Goal: Transaction & Acquisition: Purchase product/service

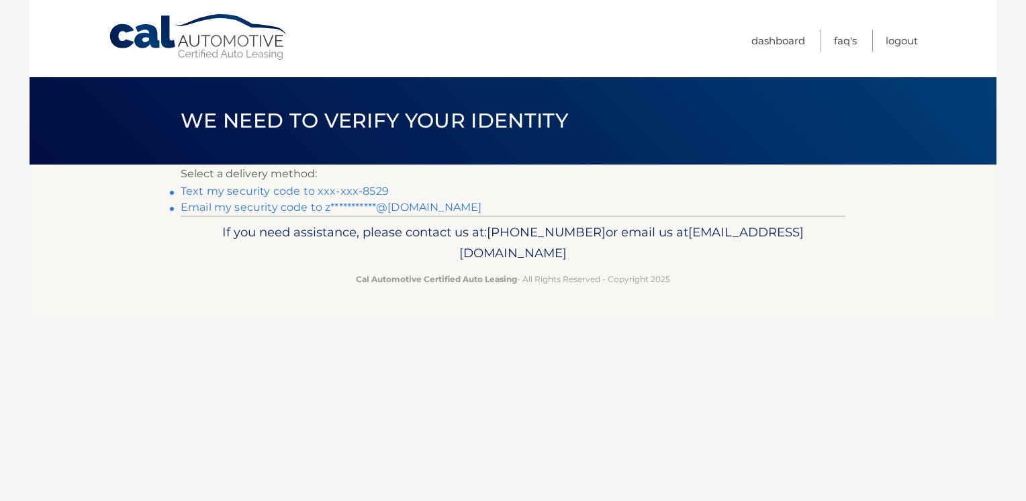
click at [275, 191] on link "Text my security code to xxx-xxx-8529" at bounding box center [285, 191] width 208 height 13
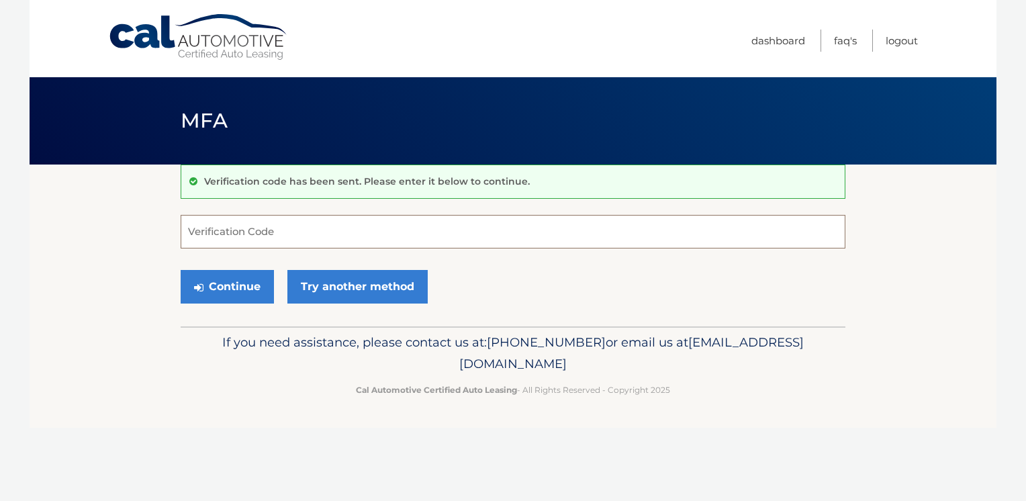
click at [270, 230] on input "Verification Code" at bounding box center [513, 232] width 665 height 34
type input "873359"
click at [236, 289] on button "Continue" at bounding box center [227, 287] width 93 height 34
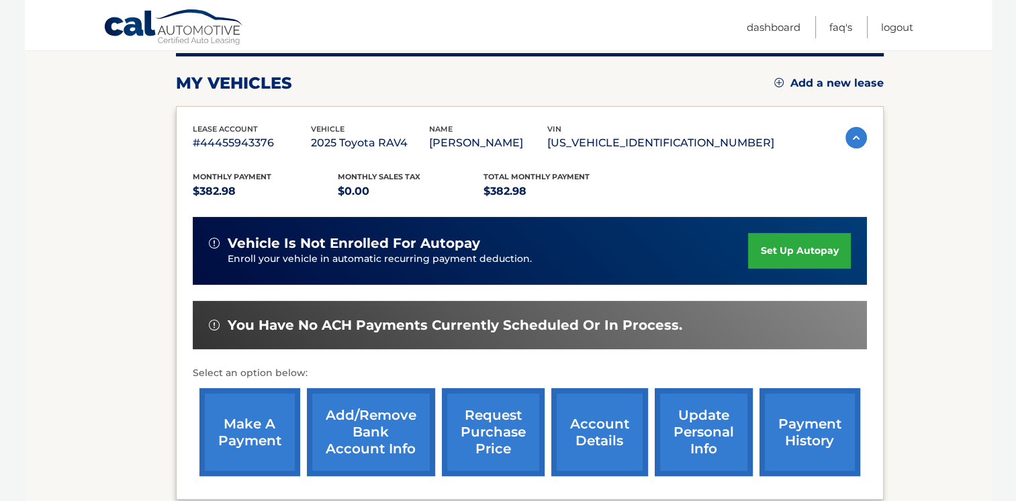
scroll to position [269, 0]
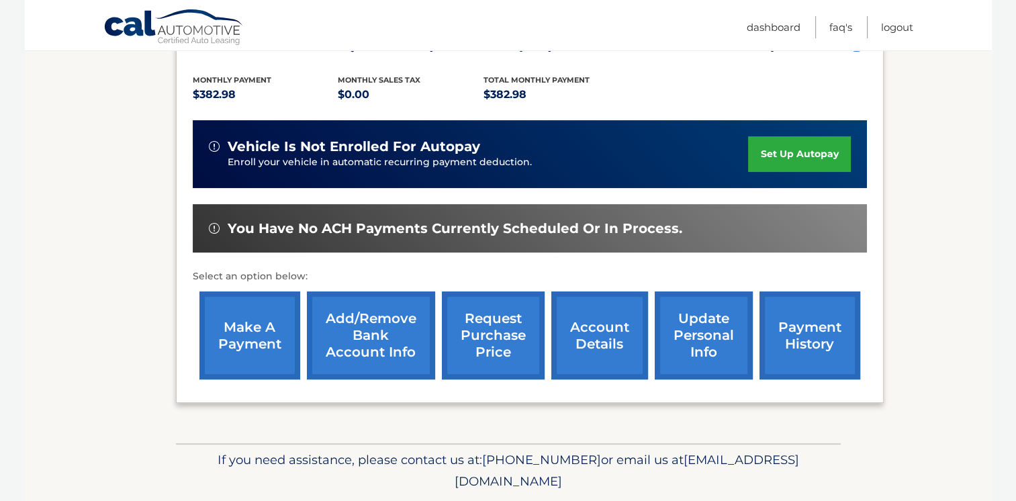
click at [216, 340] on link "make a payment" at bounding box center [250, 336] width 101 height 88
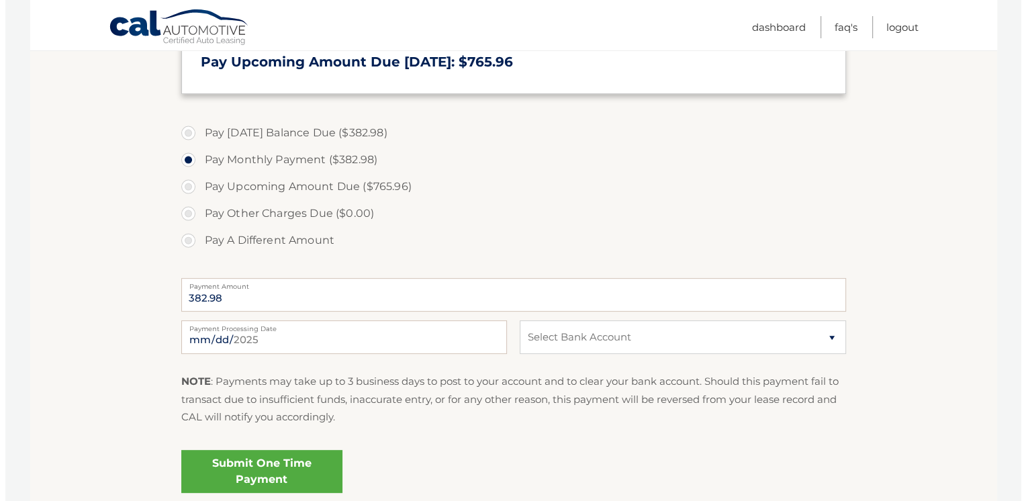
scroll to position [403, 0]
click at [822, 338] on select "Select Bank Account Checking KEY BANK *****7439 Checking M &amp; T BANK *****97…" at bounding box center [678, 337] width 326 height 34
select select "NmUxNmRlNzktMzNjZC00YmVlLThkNjItNmUxODlkNzZiYTQ5"
click at [515, 320] on select "Select Bank Account Checking KEY BANK *****7439 Checking M &amp; T BANK *****97…" at bounding box center [678, 337] width 326 height 34
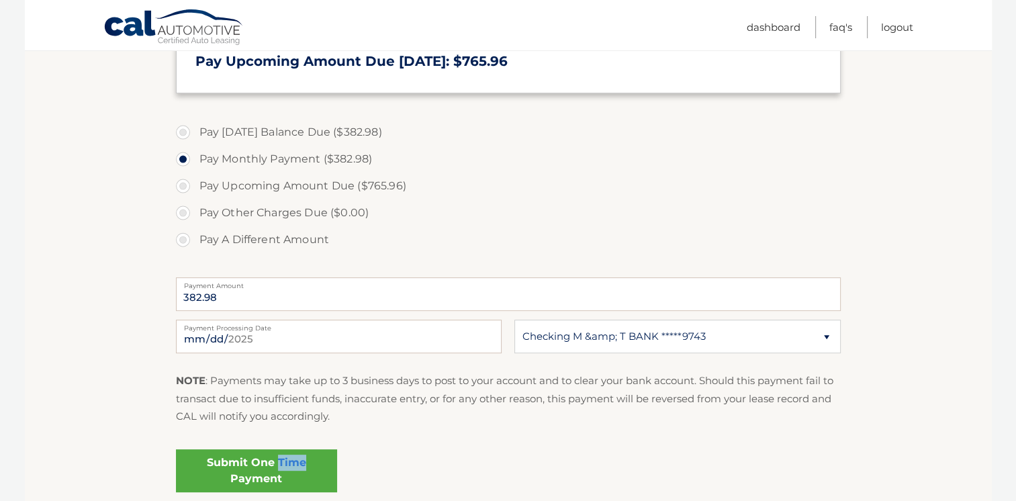
drag, startPoint x: 277, startPoint y: 465, endPoint x: 390, endPoint y: 468, distance: 112.9
click at [390, 468] on div "Submit One Time Payment" at bounding box center [508, 468] width 665 height 48
click at [394, 464] on div "Submit One Time Payment" at bounding box center [508, 468] width 665 height 48
click at [264, 472] on link "Submit One Time Payment" at bounding box center [256, 470] width 161 height 43
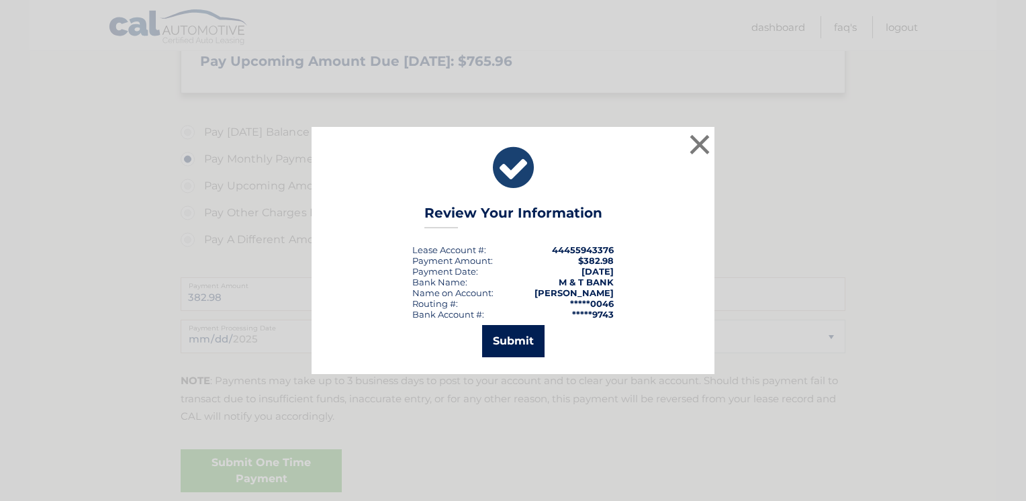
click at [511, 339] on button "Submit" at bounding box center [513, 341] width 62 height 32
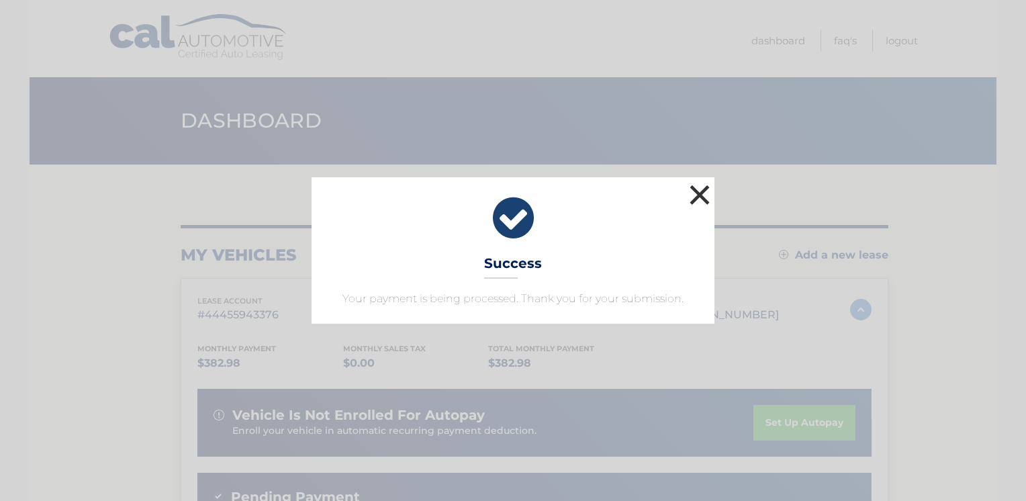
click at [703, 195] on button "×" at bounding box center [700, 194] width 27 height 27
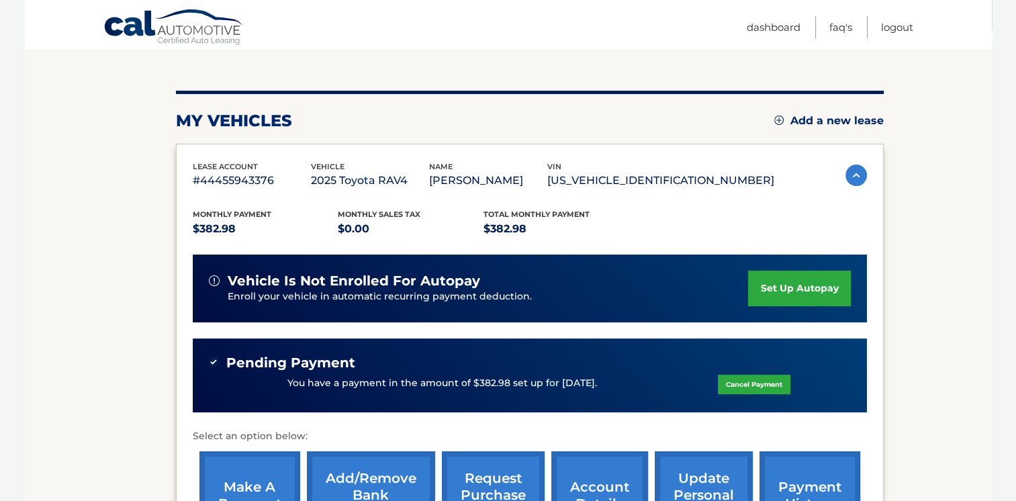
scroll to position [202, 0]
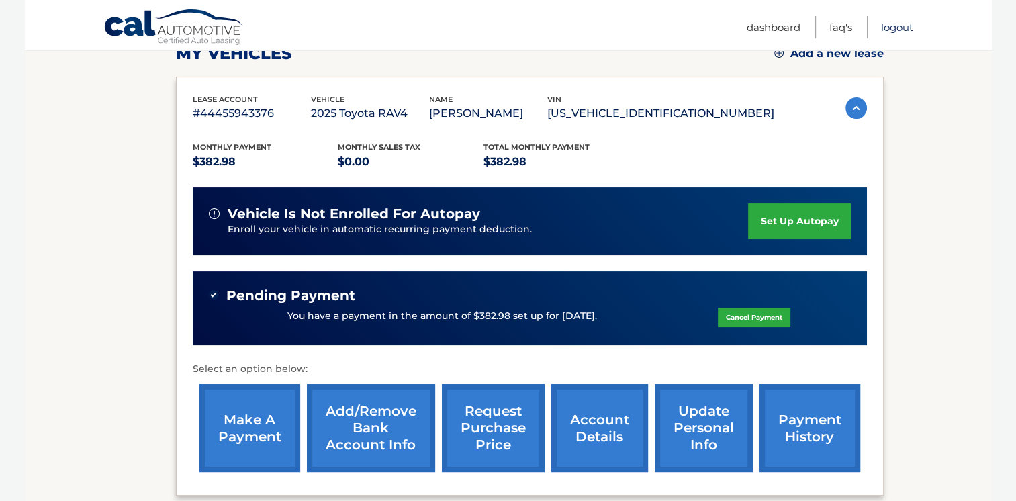
click at [897, 28] on link "Logout" at bounding box center [897, 27] width 32 height 22
